Goal: Task Accomplishment & Management: Complete application form

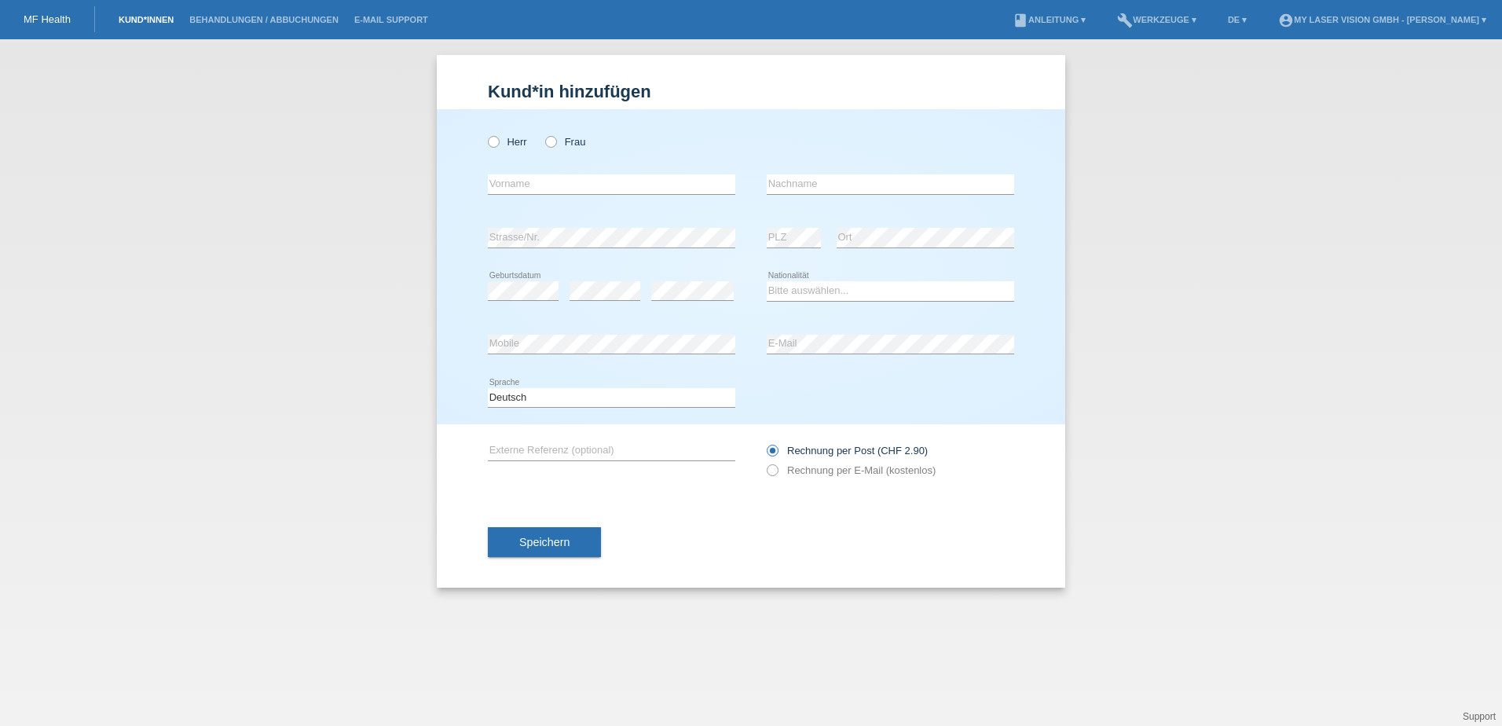
click at [165, 22] on link "Kund*innen" at bounding box center [146, 19] width 71 height 9
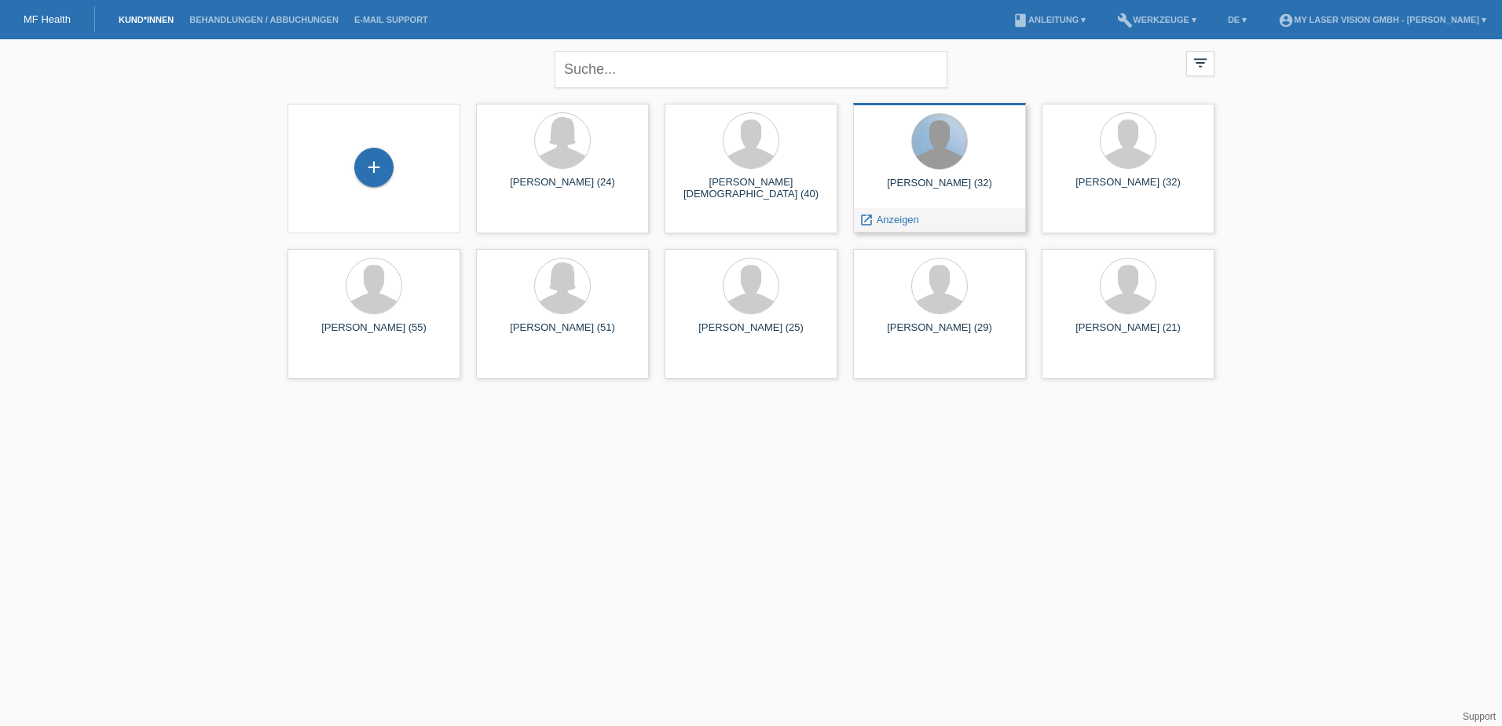
click at [939, 164] on div at bounding box center [939, 141] width 55 height 55
click at [881, 218] on span "Anzeigen" at bounding box center [898, 220] width 42 height 12
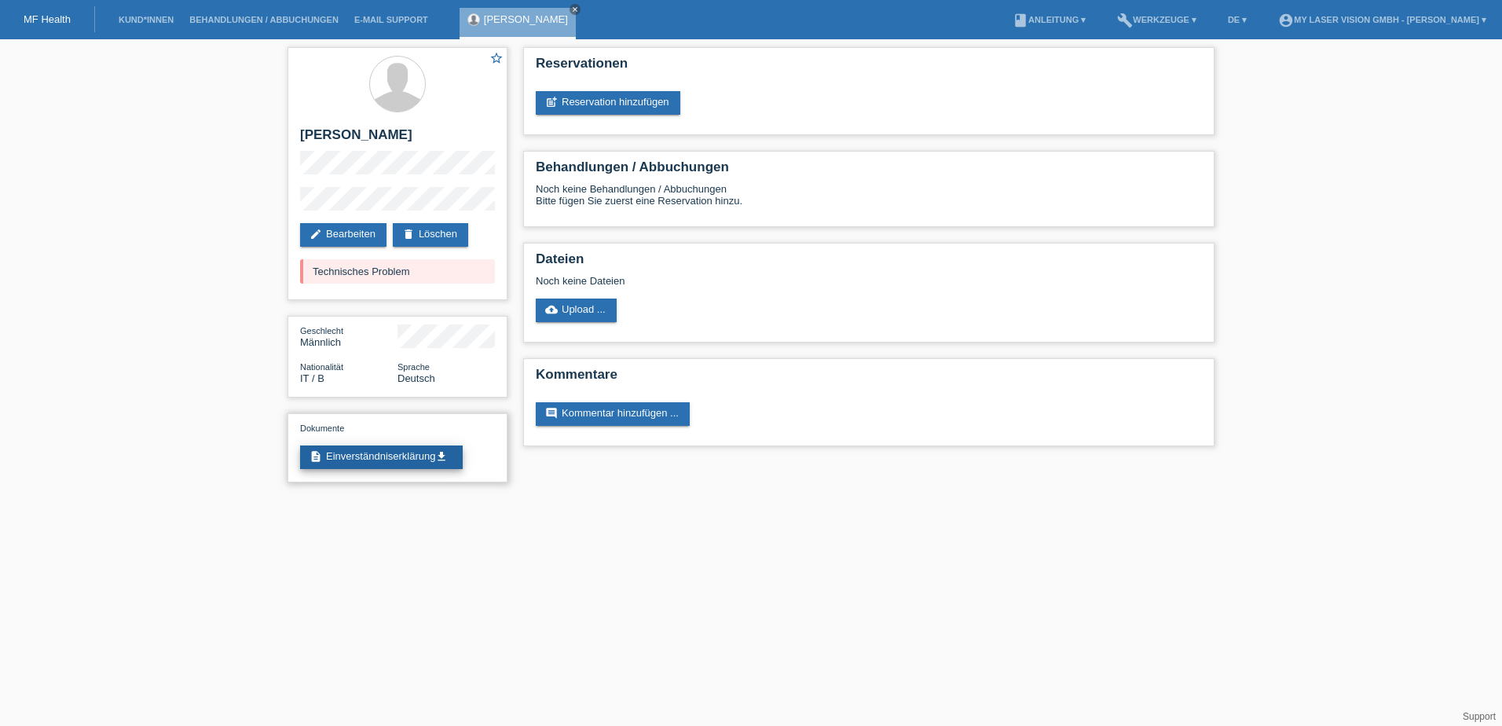
click at [353, 452] on link "description Einverständniserklärung get_app" at bounding box center [381, 457] width 163 height 24
click at [605, 101] on link "post_add Reservation hinzufügen" at bounding box center [608, 103] width 145 height 24
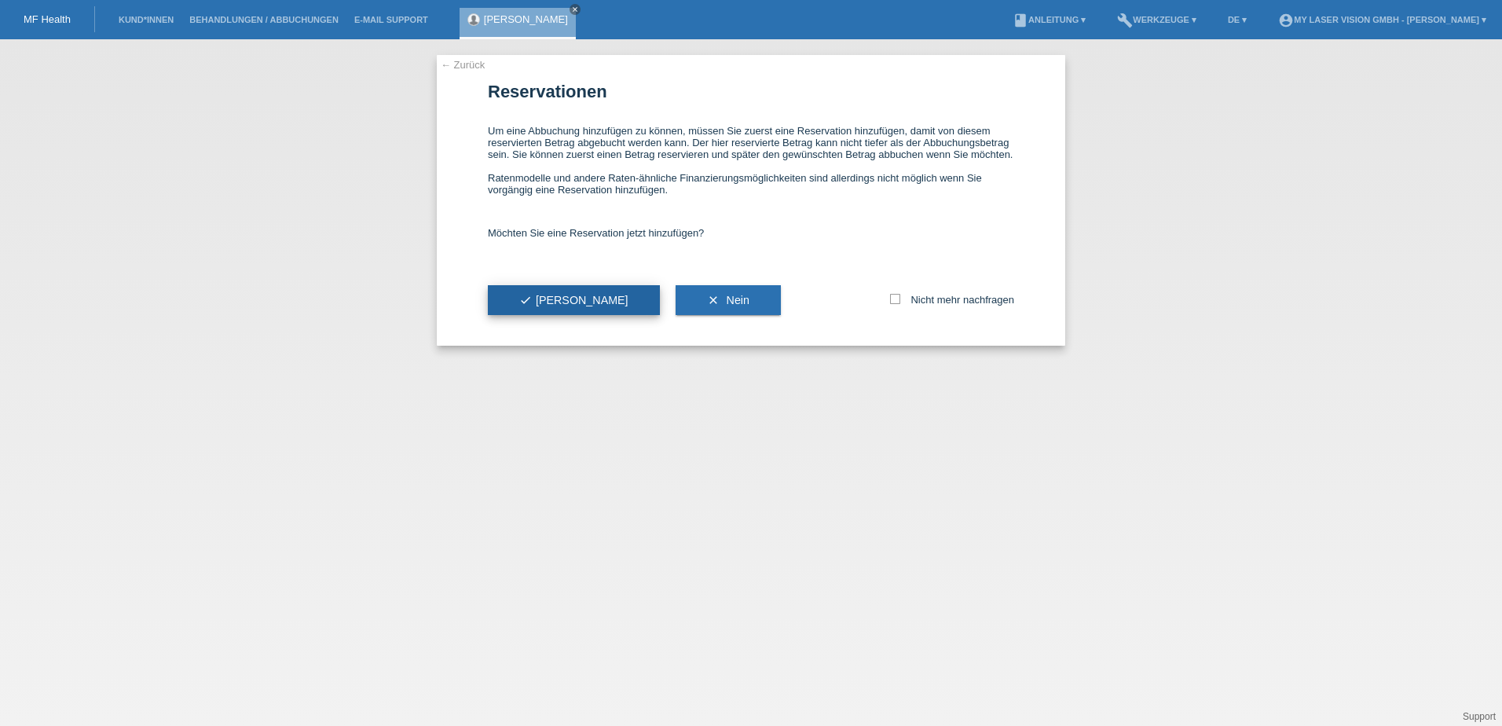
click at [529, 297] on icon "check" at bounding box center [525, 300] width 13 height 13
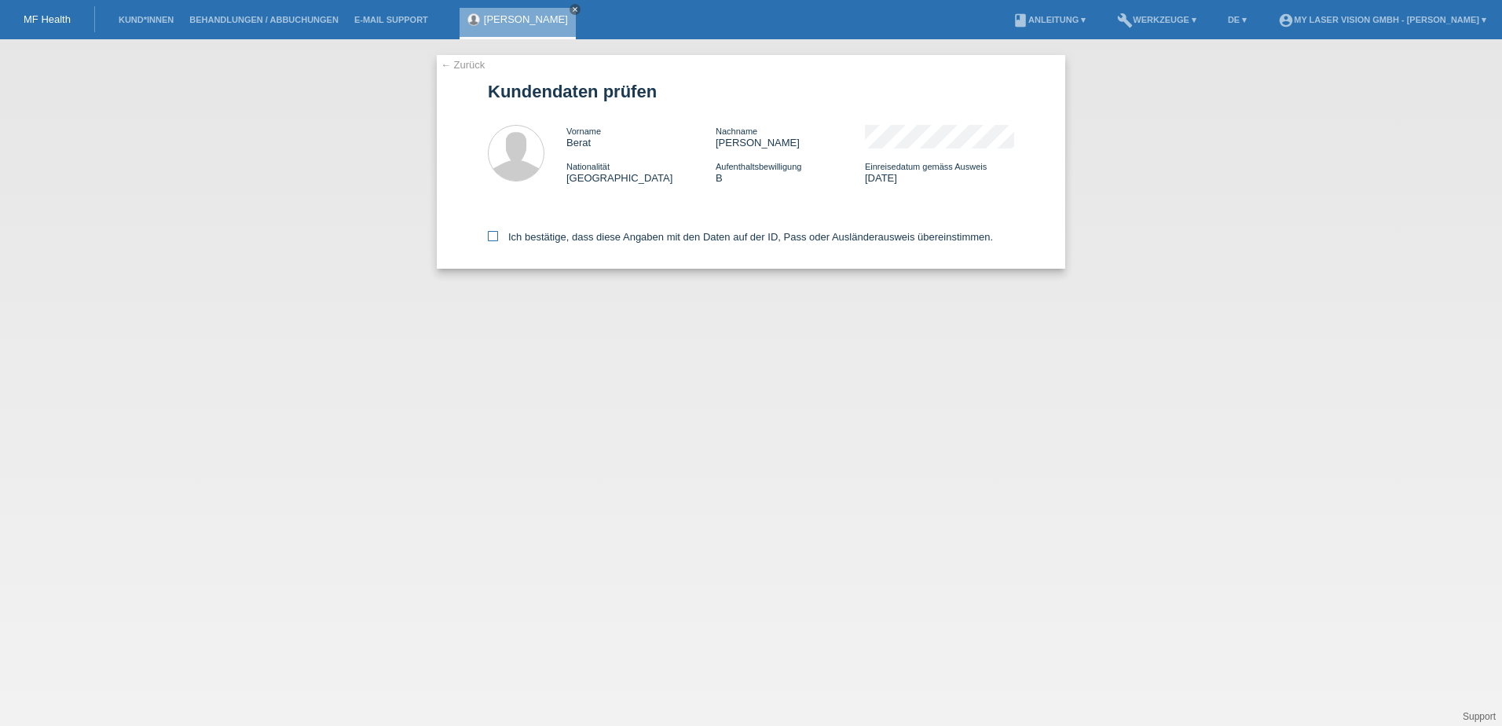
click at [493, 236] on icon at bounding box center [493, 236] width 10 height 10
click at [493, 236] on input "Ich bestätige, dass diese Angaben mit den Daten auf der ID, Pass oder Ausländer…" at bounding box center [493, 236] width 10 height 10
checkbox input "true"
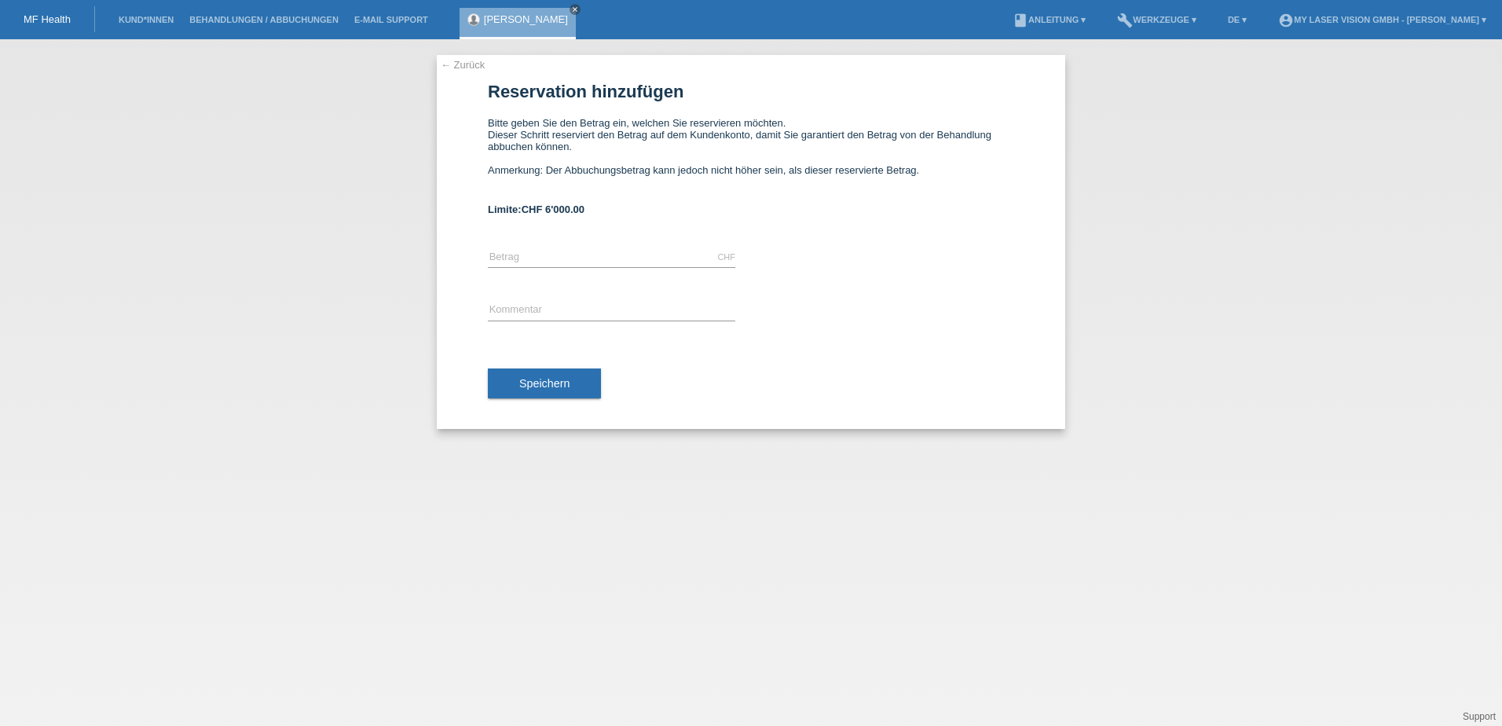
click at [591, 247] on div "CHF error [GEOGRAPHIC_DATA]" at bounding box center [611, 257] width 247 height 53
click at [594, 258] on input "text" at bounding box center [611, 257] width 247 height 20
type input "2750.00"
click at [591, 304] on input "text" at bounding box center [611, 311] width 247 height 20
click at [493, 310] on input "augenlasern" at bounding box center [611, 311] width 247 height 20
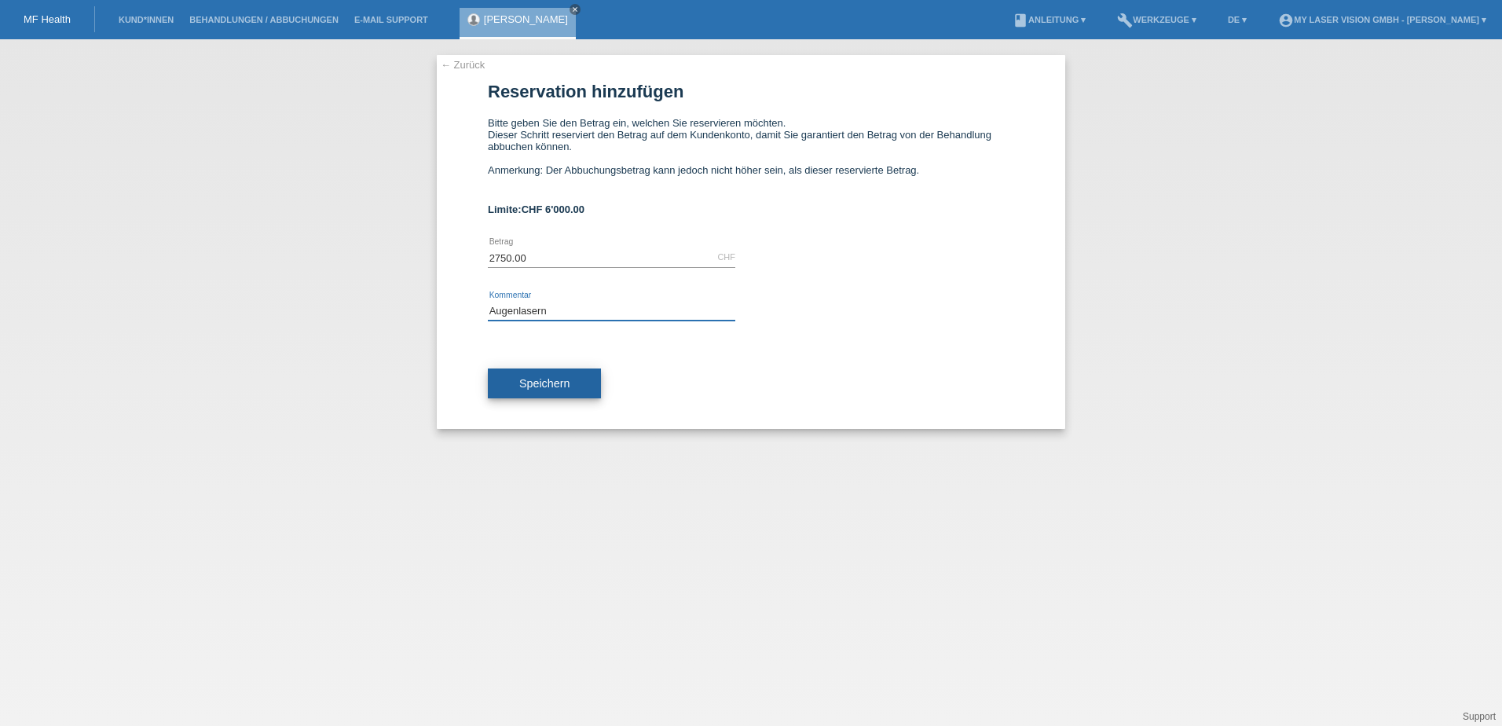
type input "Augenlasern"
click at [569, 384] on button "Speichern" at bounding box center [544, 383] width 113 height 30
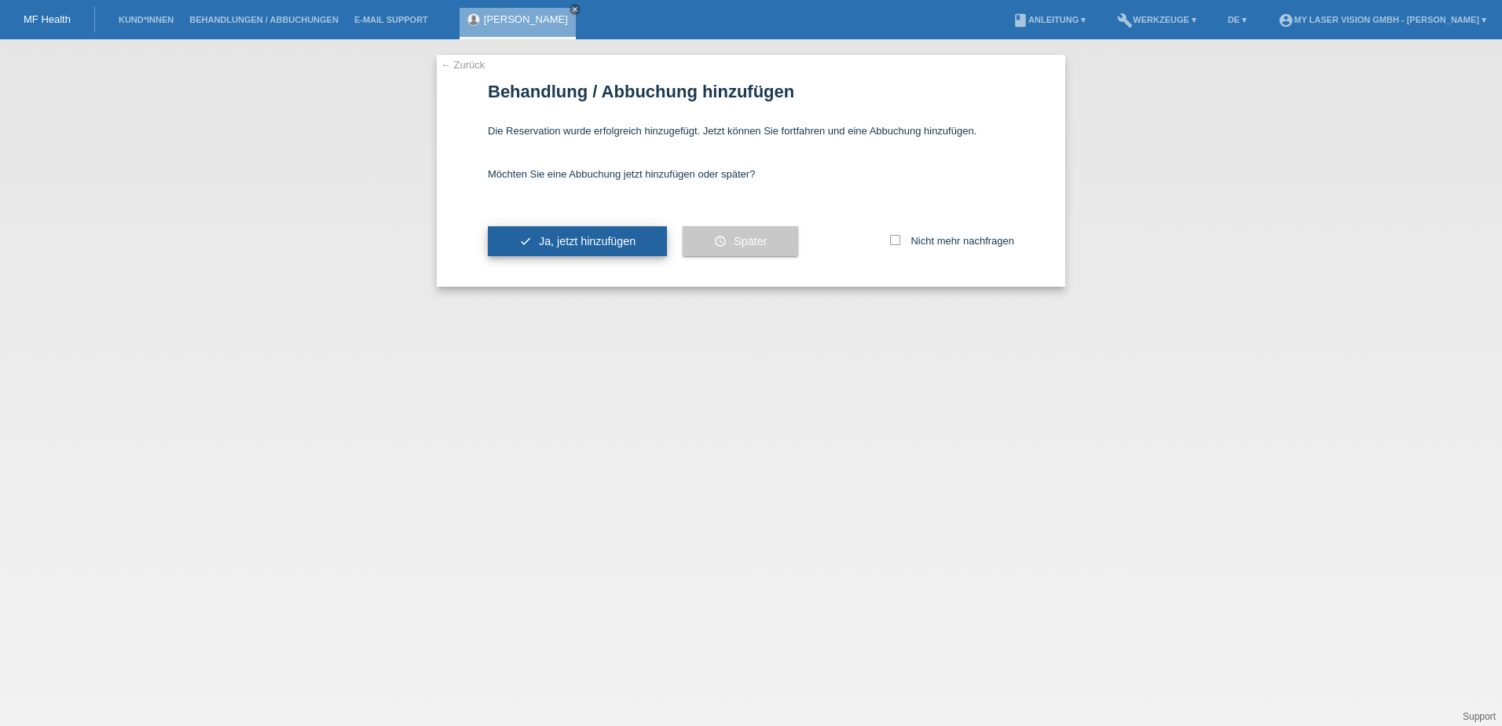
click at [598, 242] on span "Ja, jetzt hinzufügen" at bounding box center [587, 241] width 97 height 13
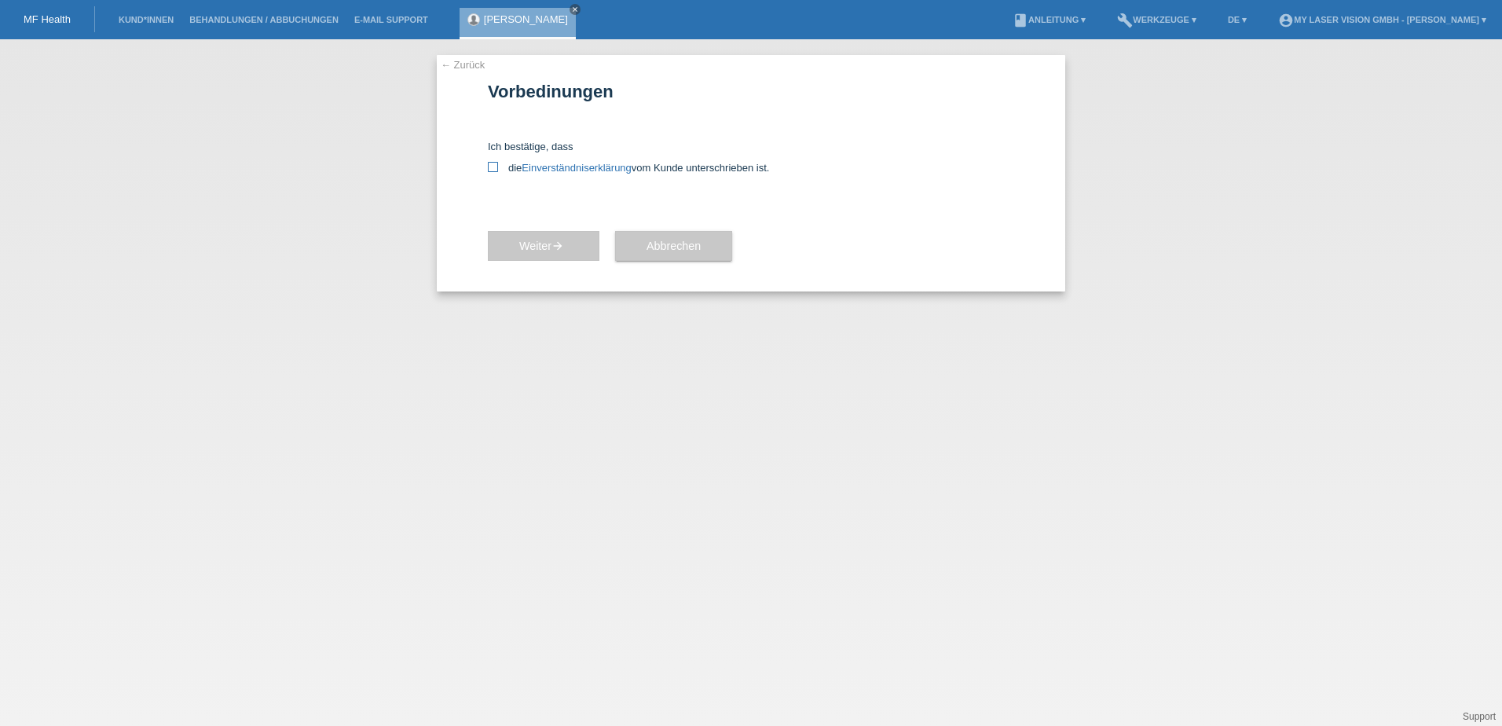
click at [496, 167] on icon at bounding box center [493, 167] width 10 height 10
click at [496, 167] on input "die Einverständniserklärung vom Kunde unterschrieben ist." at bounding box center [493, 167] width 10 height 10
checkbox input "true"
click at [564, 251] on icon "arrow_forward" at bounding box center [557, 246] width 13 height 13
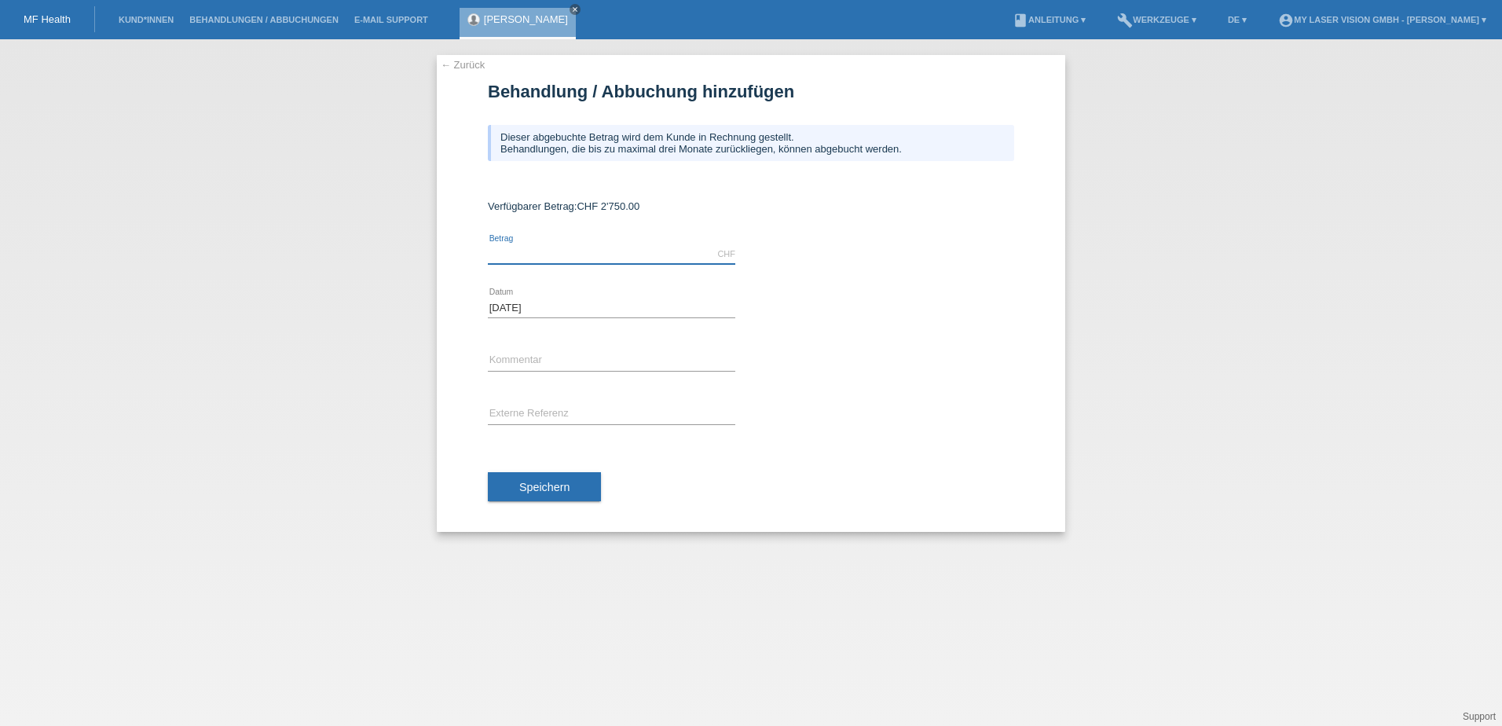
click at [585, 248] on input "text" at bounding box center [611, 254] width 247 height 20
type input "2750.00"
drag, startPoint x: 544, startPoint y: 351, endPoint x: 554, endPoint y: 358, distance: 11.8
click at [544, 351] on input "text" at bounding box center [611, 361] width 247 height 20
click at [527, 361] on input "Augenloasern" at bounding box center [611, 361] width 247 height 20
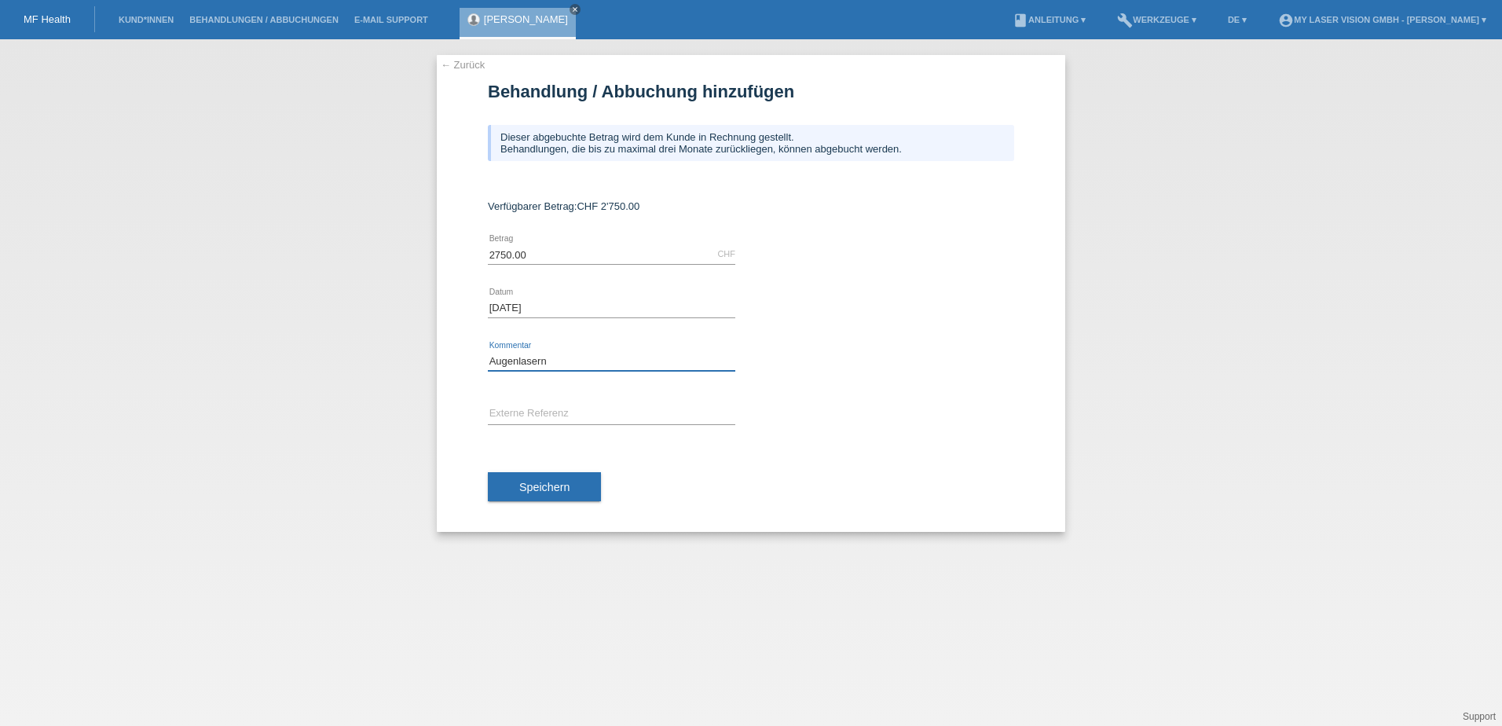
type input "Augenlasern"
click at [563, 417] on input "text" at bounding box center [611, 415] width 247 height 20
click at [554, 491] on span "Speichern" at bounding box center [544, 487] width 50 height 13
